Goal: Information Seeking & Learning: Learn about a topic

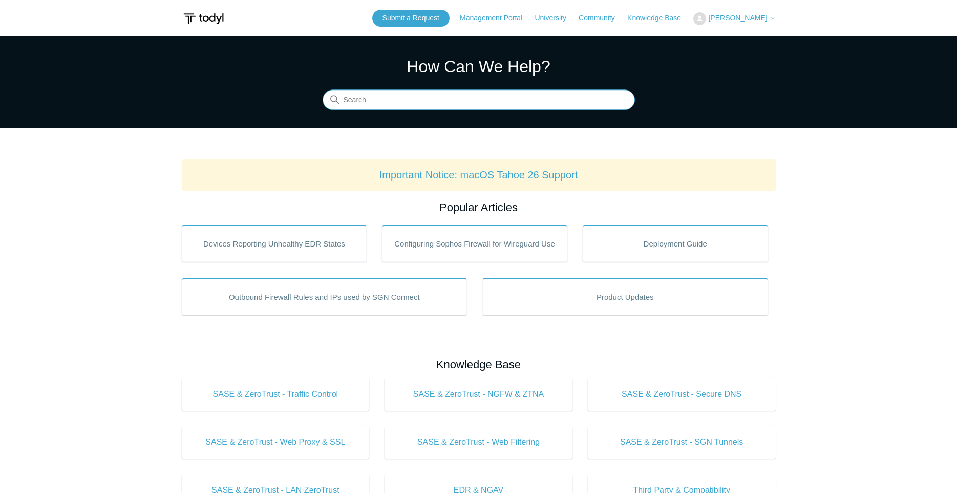
click at [428, 106] on input "Search" at bounding box center [478, 100] width 312 height 20
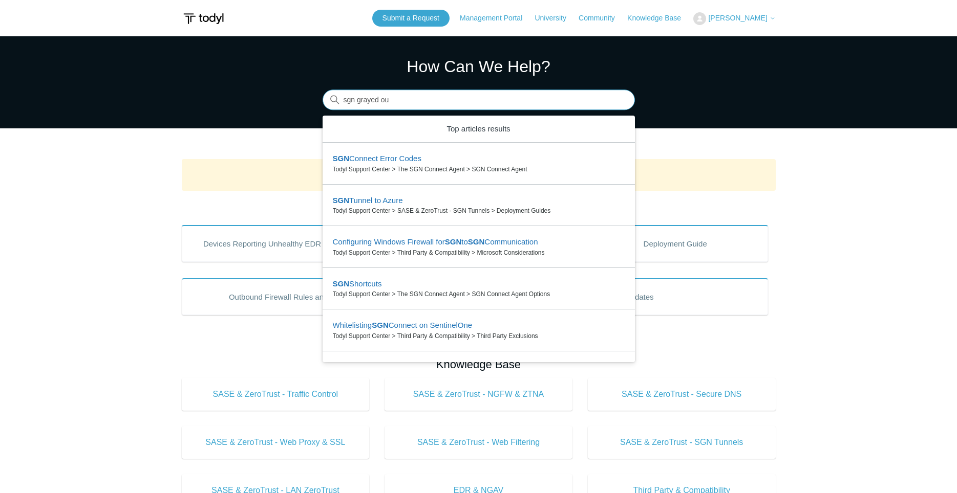
type input "sgn grayed out"
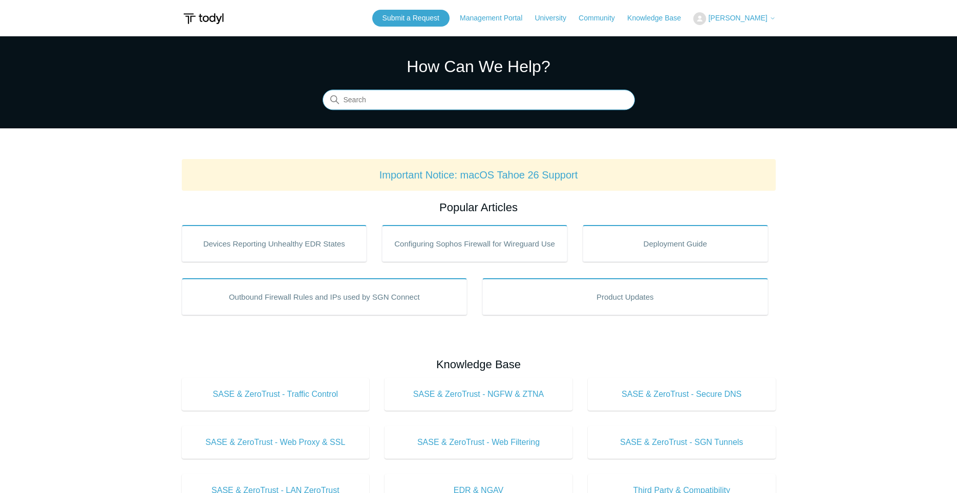
click at [385, 98] on input "Search" at bounding box center [478, 100] width 312 height 20
type input "reconnect this device"
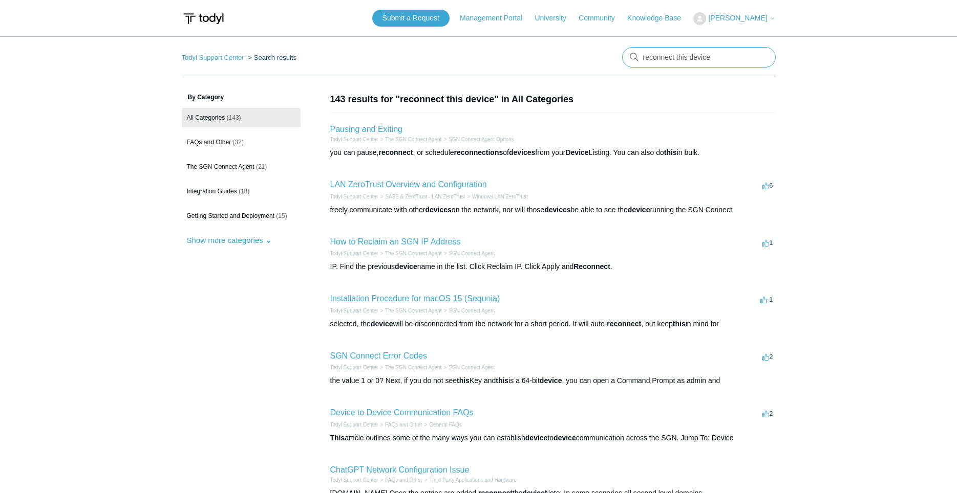
click at [643, 61] on input "reconnect this device" at bounding box center [699, 57] width 154 height 20
click at [757, 56] on input "what does reconnect this device" at bounding box center [699, 57] width 154 height 20
type input "what does reconnect this device do"
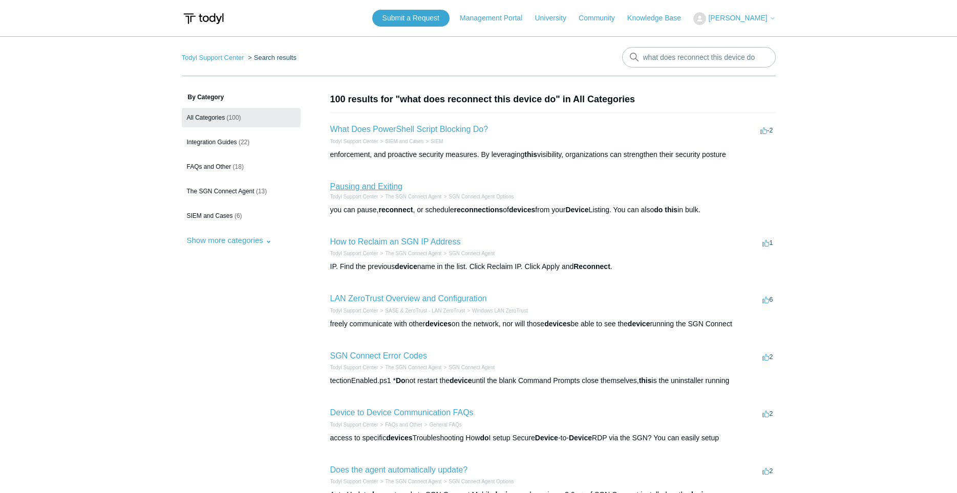
click at [385, 184] on link "Pausing and Exiting" at bounding box center [366, 186] width 72 height 9
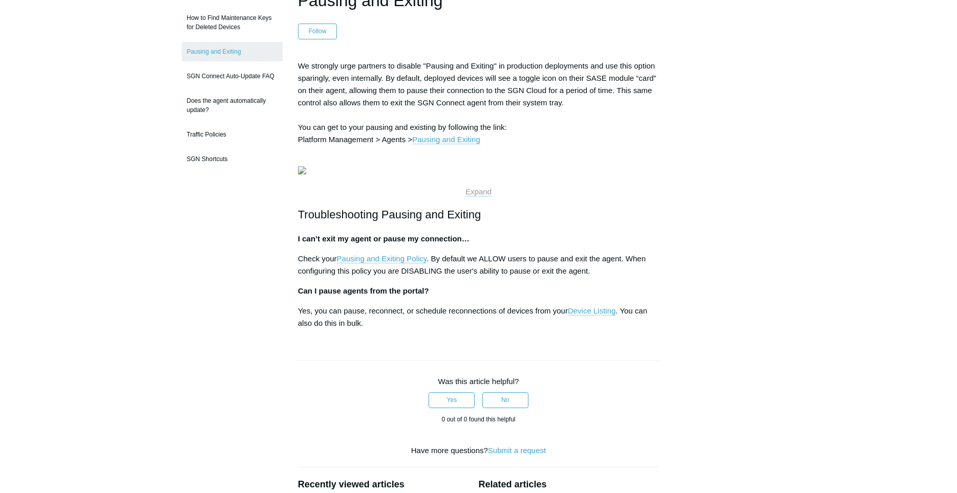
scroll to position [157, 0]
